Goal: Information Seeking & Learning: Learn about a topic

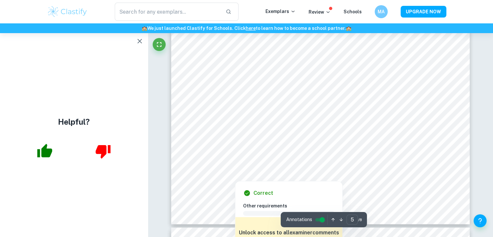
scroll to position [1859, 0]
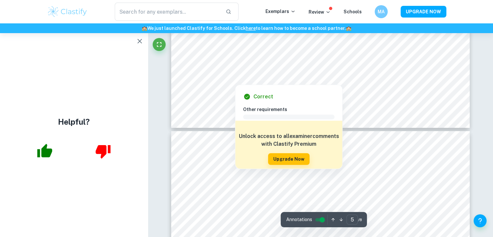
type input "6"
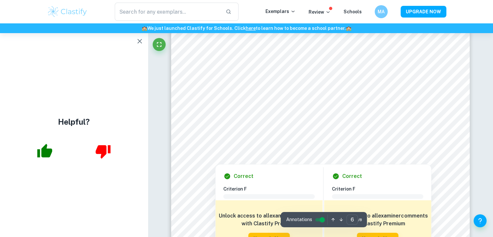
scroll to position [2203, 0]
